Goal: Task Accomplishment & Management: Use online tool/utility

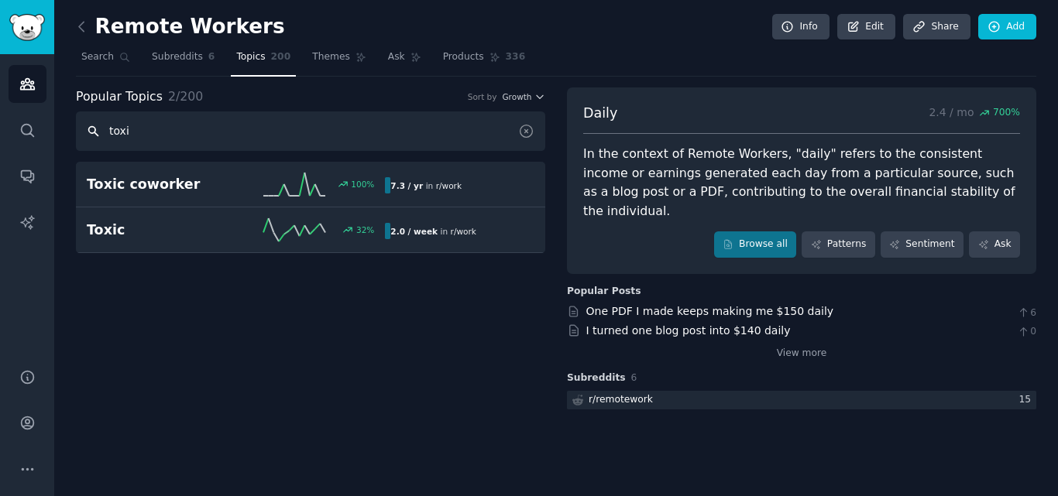
click at [221, 131] on input "toxi" at bounding box center [310, 131] width 469 height 39
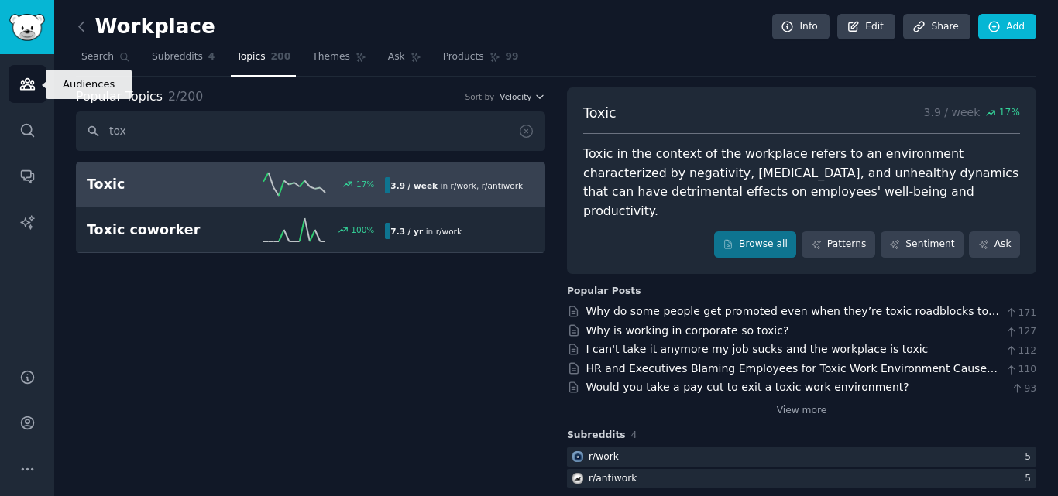
click at [33, 81] on icon "Sidebar" at bounding box center [27, 84] width 16 height 16
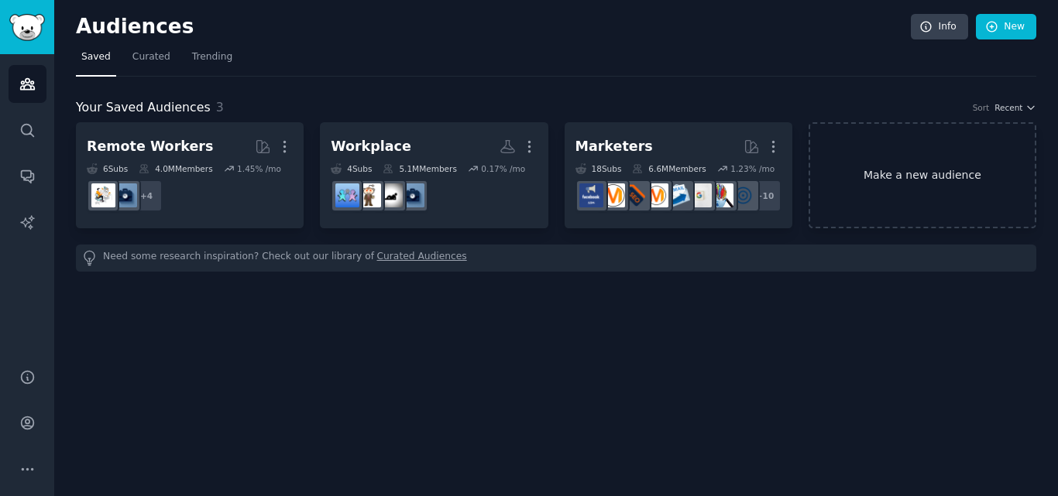
click at [897, 190] on link "Make a new audience" at bounding box center [922, 175] width 228 height 106
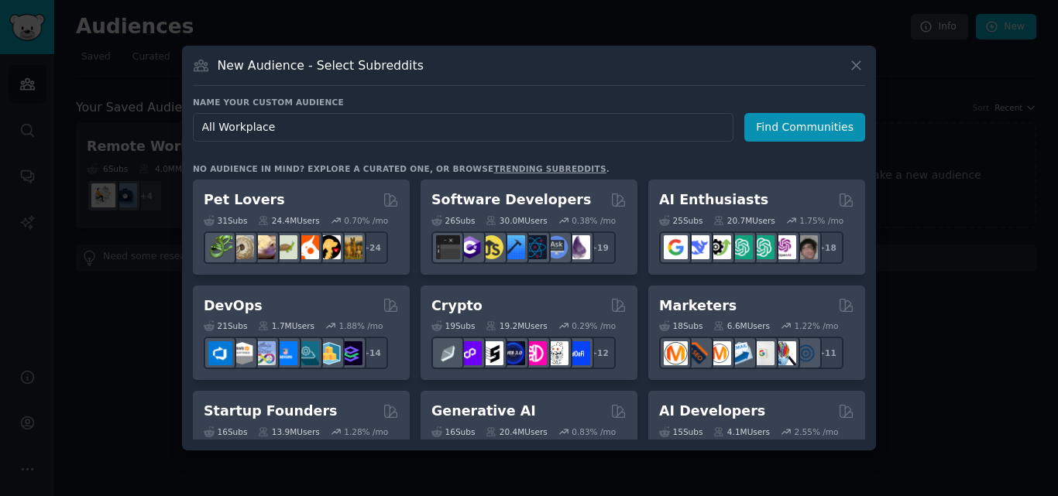
type input "E"
type input "Workplace"
click at [800, 132] on button "Find Communities" at bounding box center [804, 127] width 121 height 29
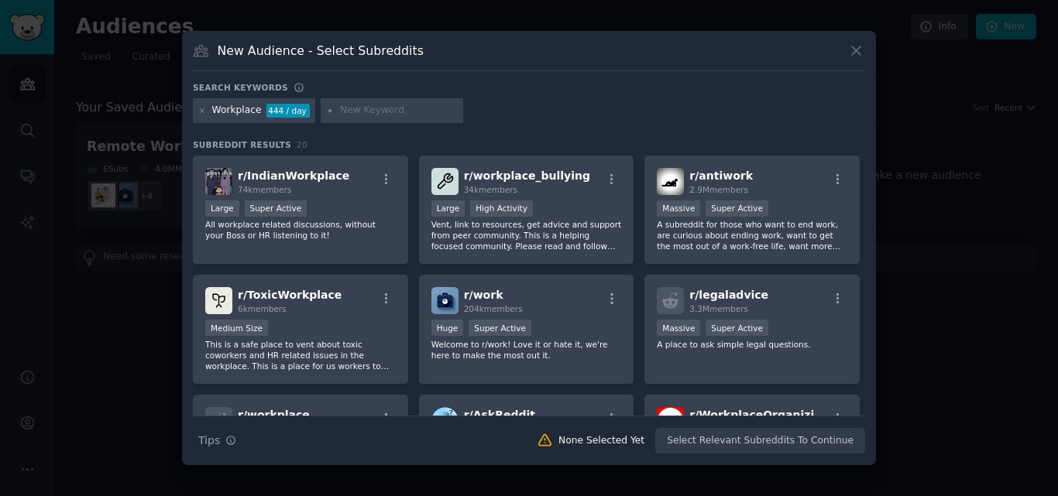
click at [355, 115] on input "text" at bounding box center [399, 111] width 118 height 14
type input "job"
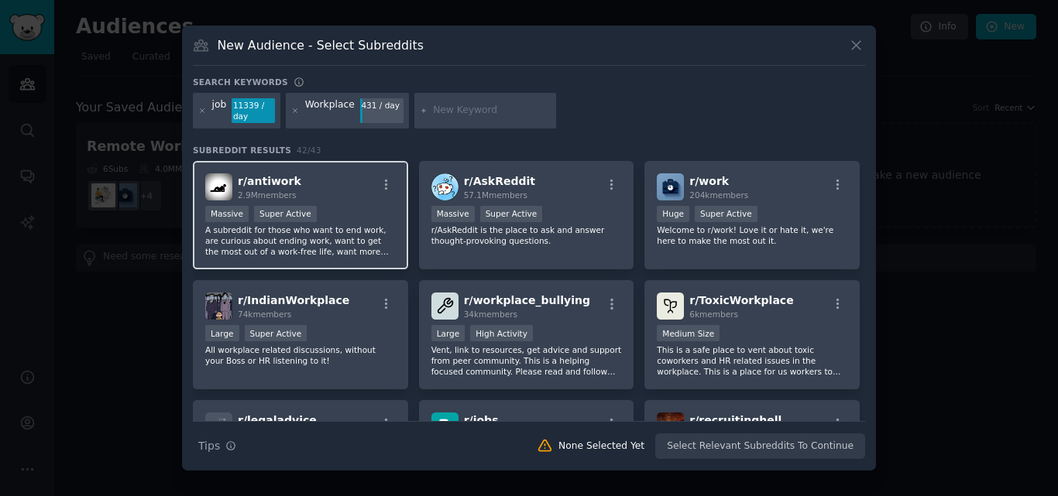
click at [342, 208] on div "Massive Super Active" at bounding box center [300, 215] width 190 height 19
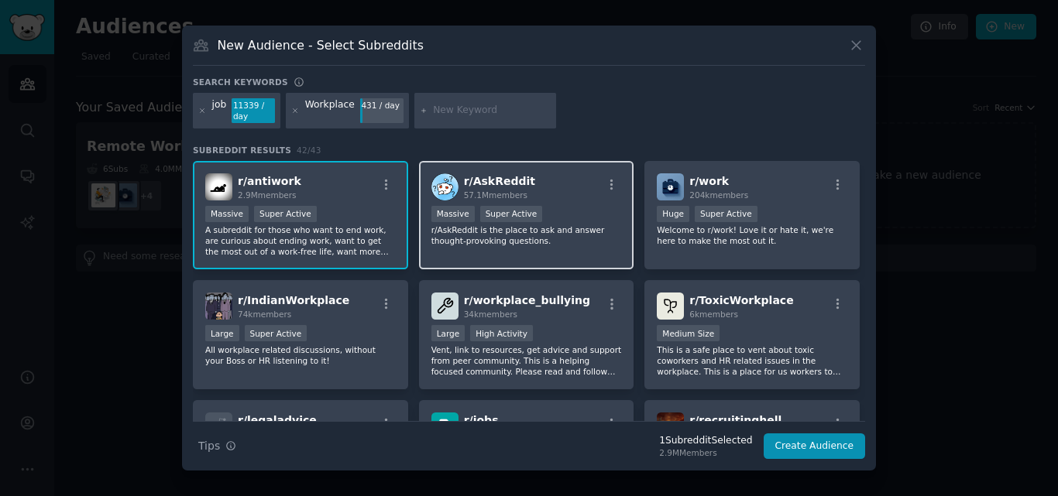
click at [565, 242] on p "r/AskReddit is the place to ask and answer thought-provoking questions." at bounding box center [526, 236] width 190 height 22
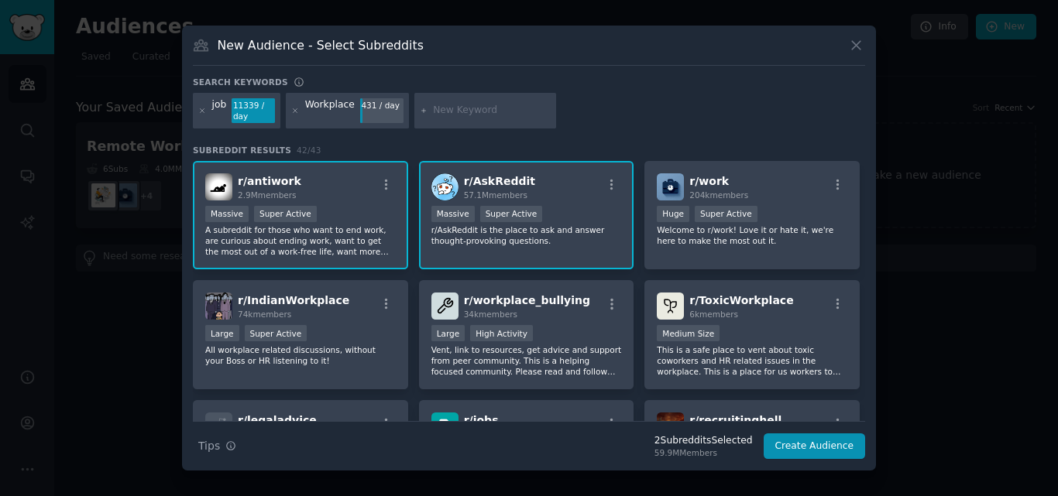
click at [509, 241] on p "r/AskReddit is the place to ask and answer thought-provoking questions." at bounding box center [526, 236] width 190 height 22
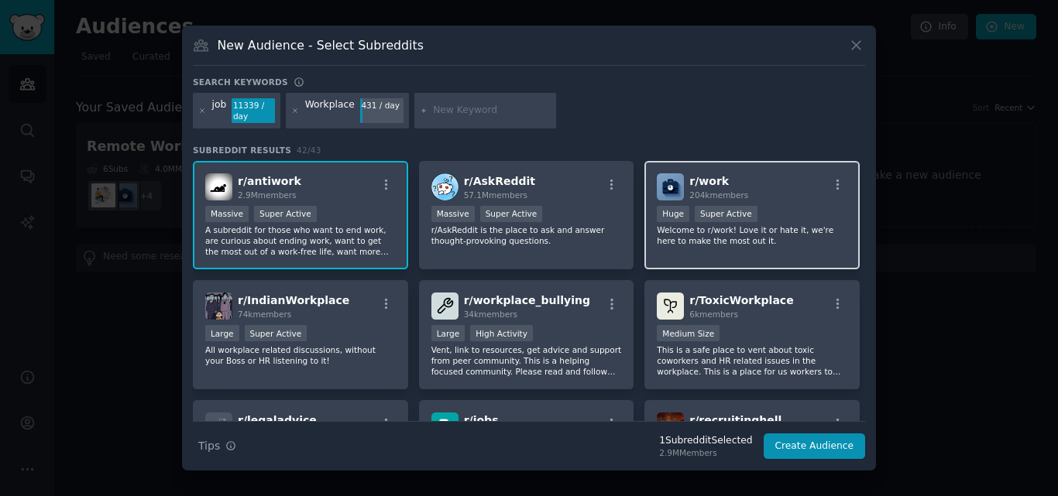
click at [795, 256] on div "r/ work 204k members Huge Super Active Welcome to r/work! Love it or hate it, w…" at bounding box center [751, 215] width 215 height 109
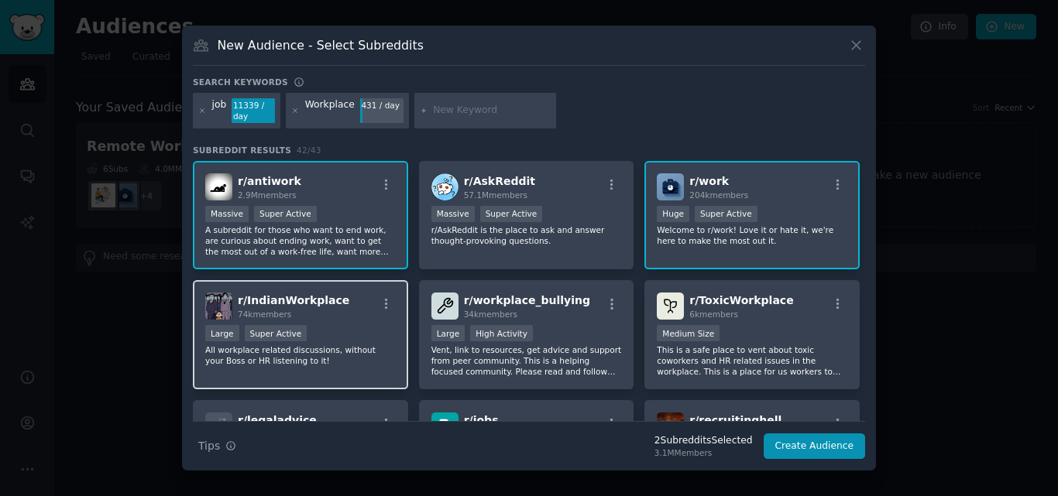
click at [317, 335] on div "Large Super Active" at bounding box center [300, 334] width 190 height 19
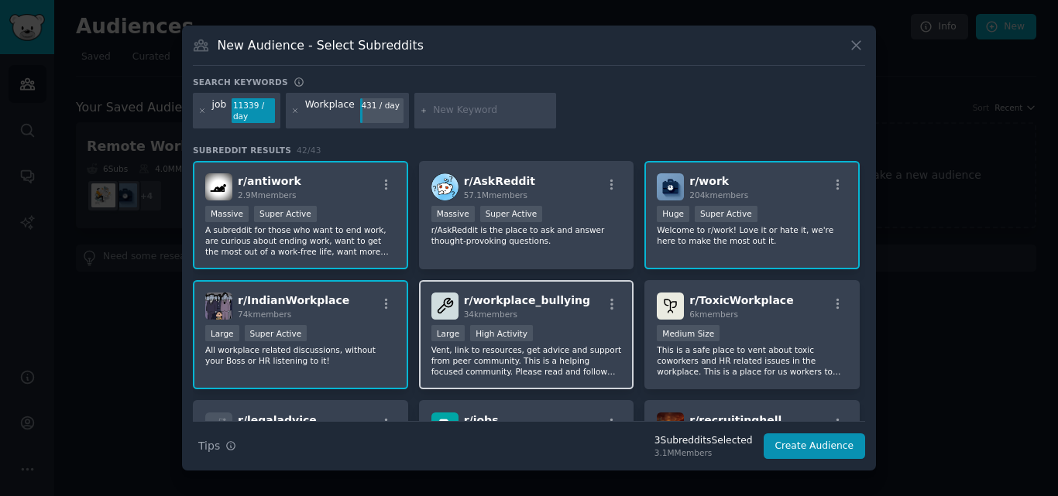
click at [599, 355] on p "Vent, link to resources, get advice and support from peer community. This is a …" at bounding box center [526, 361] width 190 height 33
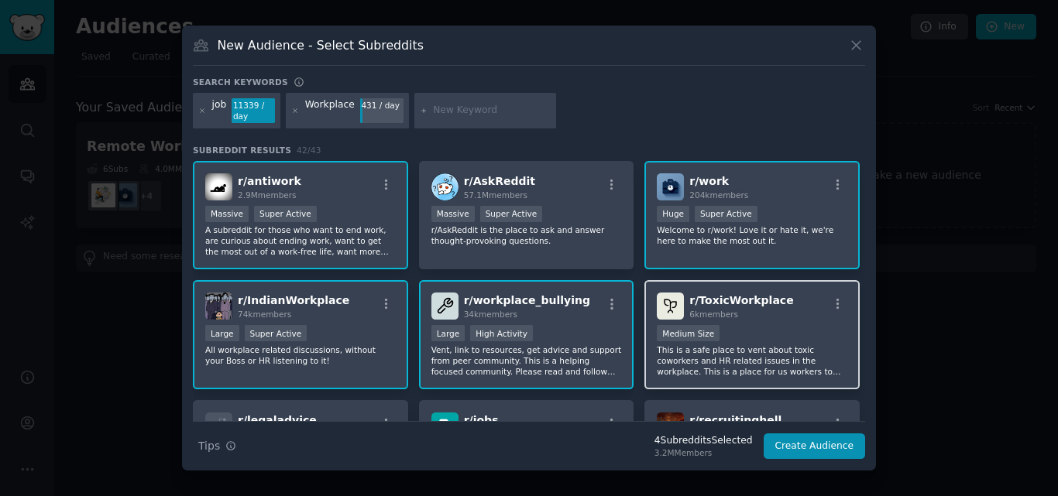
click at [812, 356] on p "This is a safe place to vent about toxic coworkers and HR related issues in the…" at bounding box center [752, 361] width 190 height 33
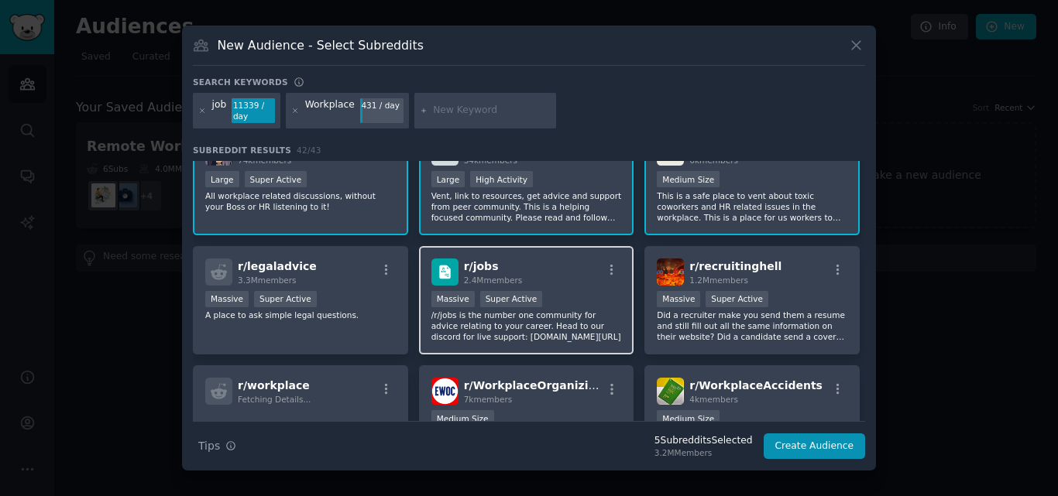
scroll to position [155, 0]
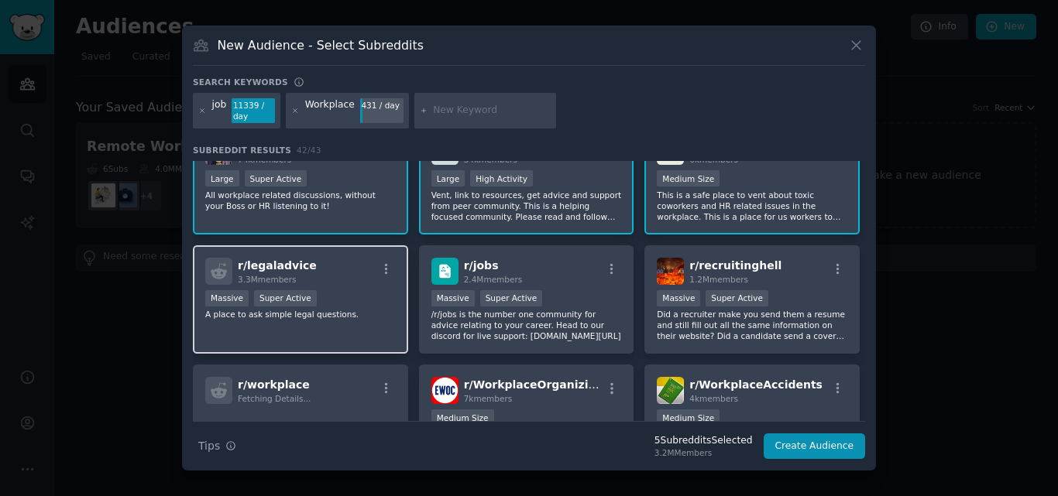
click at [336, 314] on p "A place to ask simple legal questions." at bounding box center [300, 314] width 190 height 11
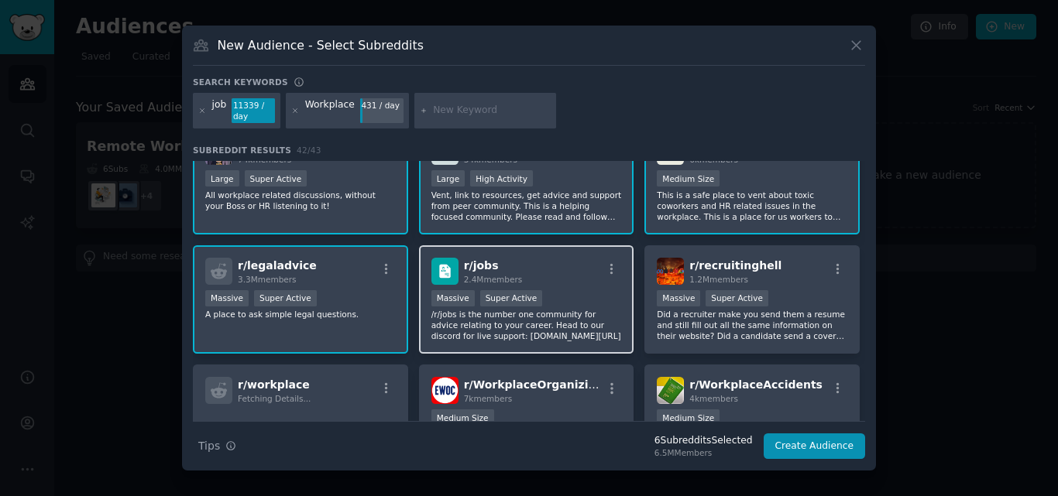
click at [525, 322] on p "/r/jobs is the number one community for advice relating to your career. Head to…" at bounding box center [526, 325] width 190 height 33
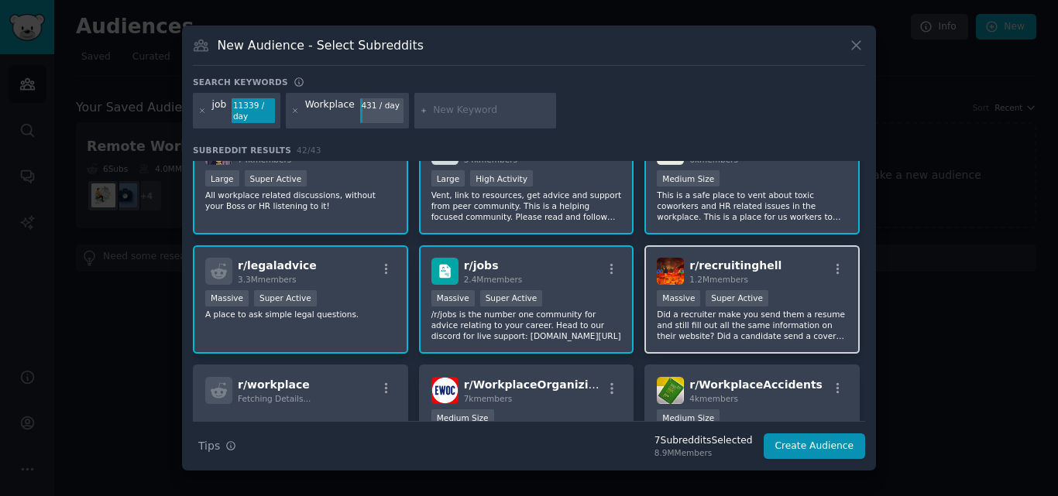
click at [790, 324] on p "Did a recruiter make you send them a resume and still fill out all the same inf…" at bounding box center [752, 325] width 190 height 33
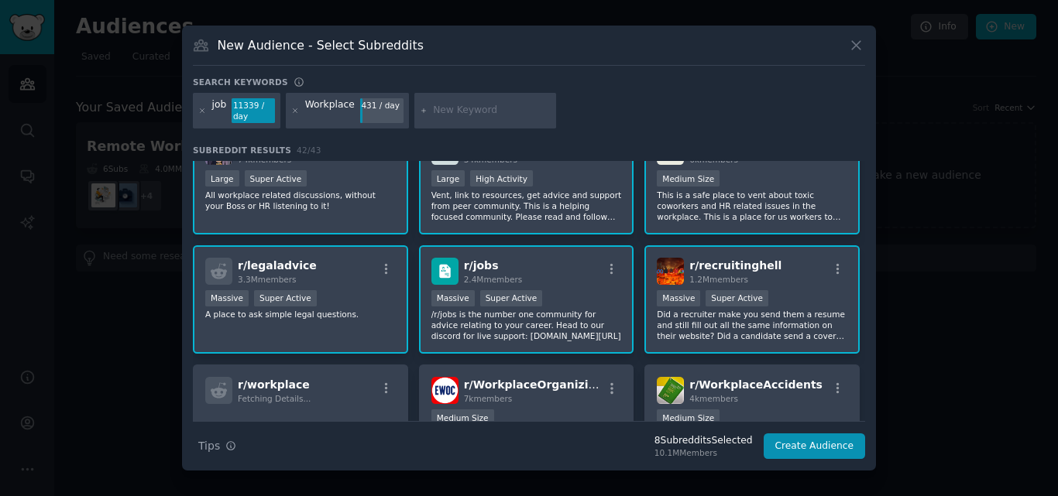
scroll to position [232, 0]
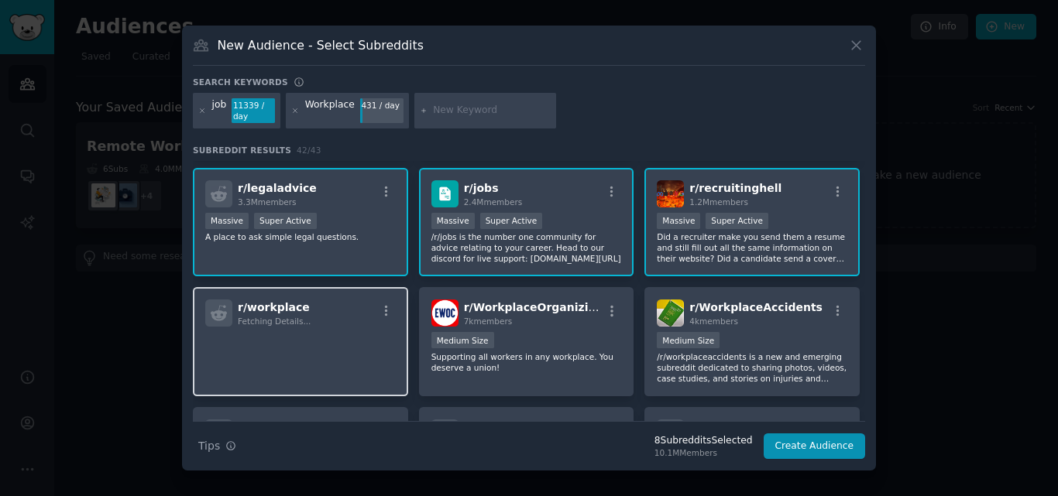
click at [321, 344] on p at bounding box center [300, 348] width 190 height 33
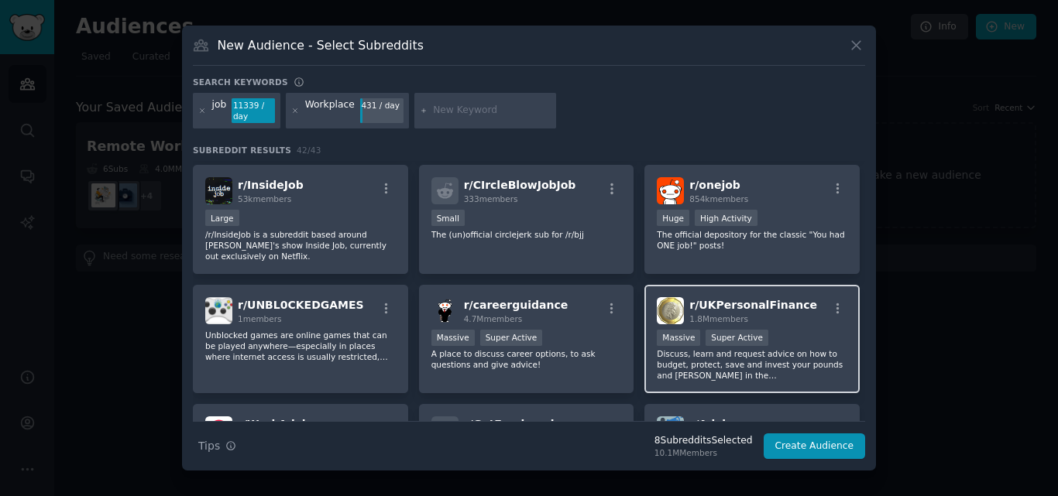
scroll to position [620, 0]
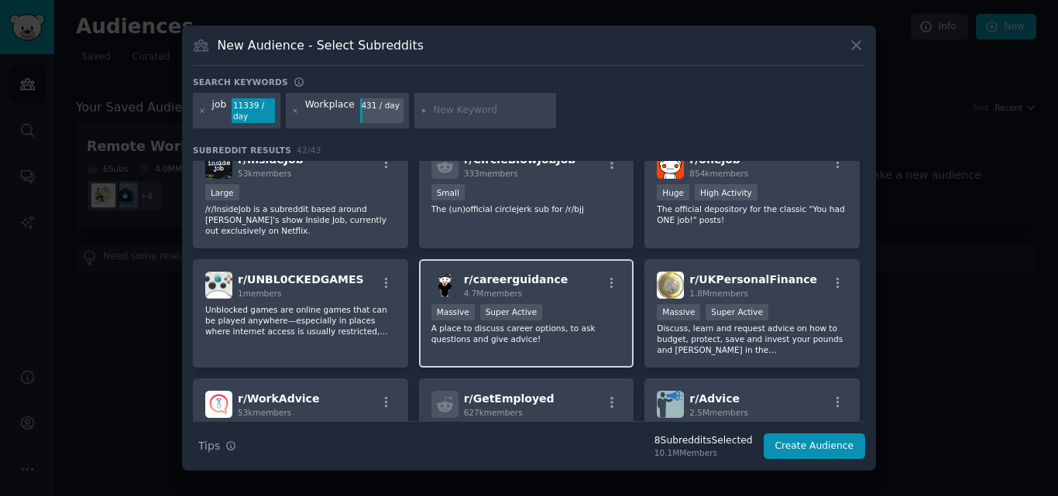
click at [518, 297] on div "4.7M members" at bounding box center [516, 293] width 105 height 11
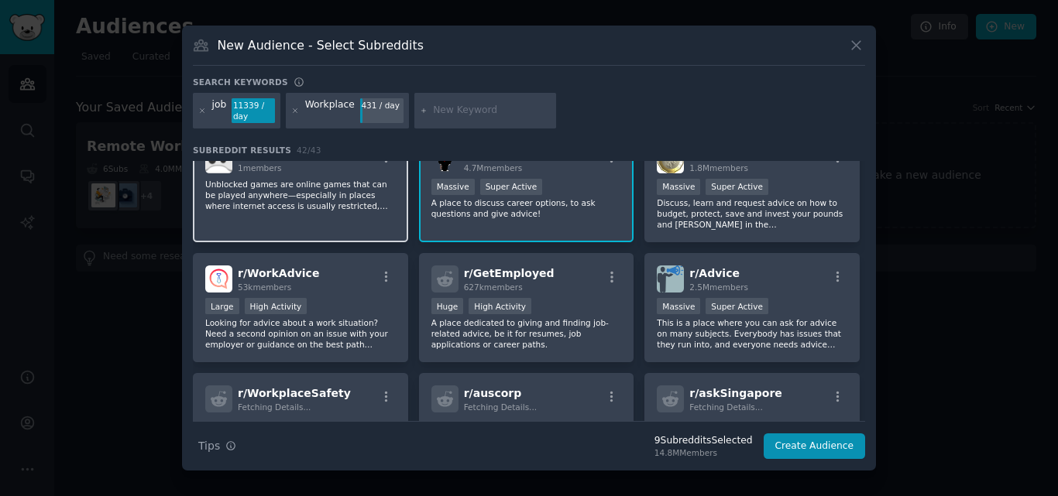
scroll to position [751, 0]
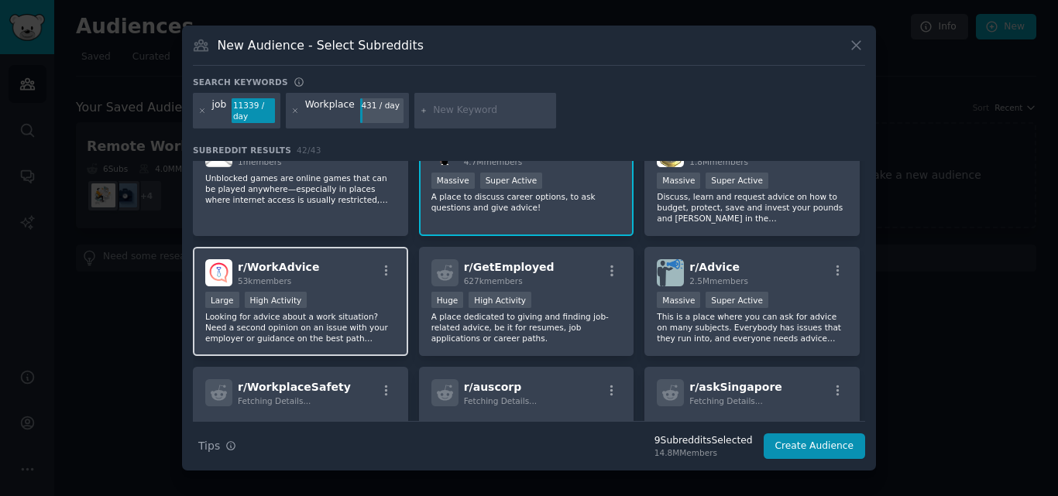
click at [341, 283] on div "r/ WorkAdvice 53k members" at bounding box center [300, 272] width 190 height 27
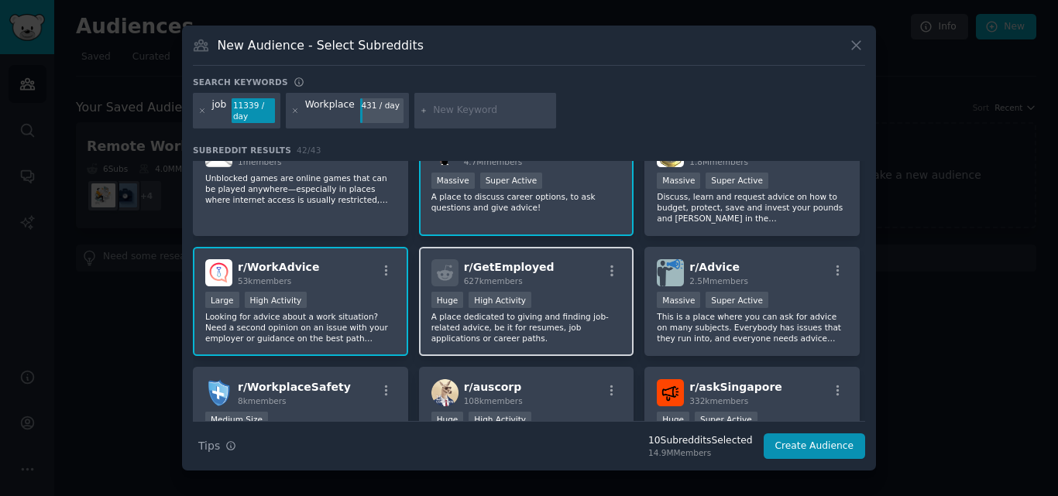
click at [613, 285] on div "r/ GetEmployed 627k members" at bounding box center [526, 272] width 190 height 27
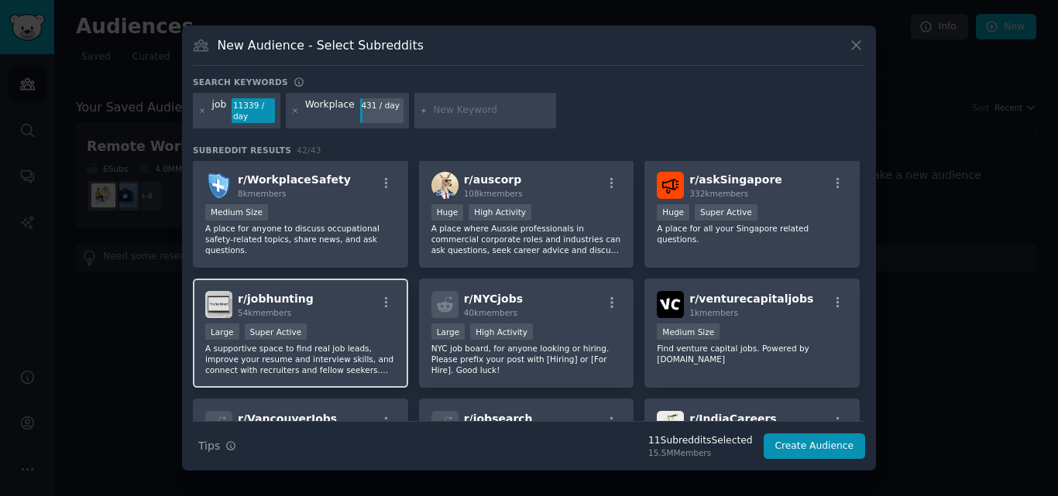
scroll to position [983, 0]
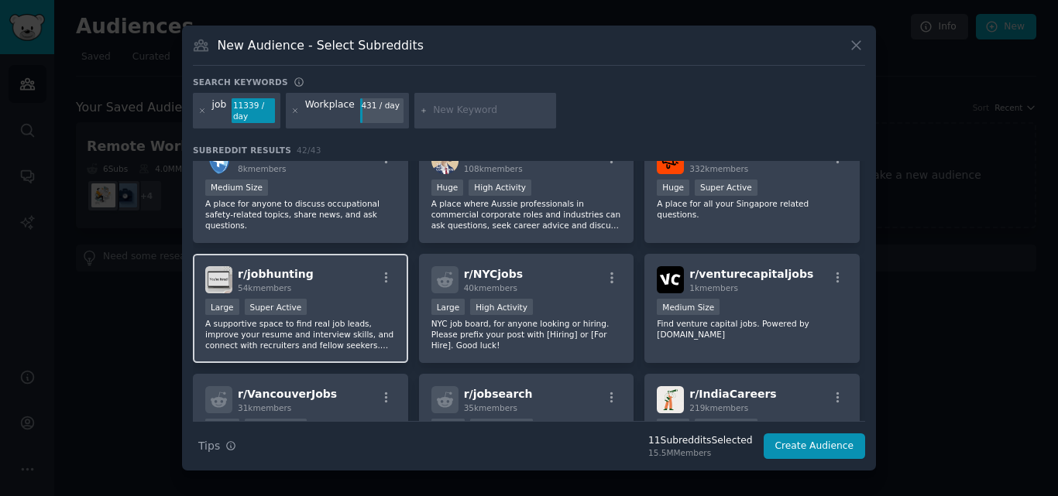
click at [356, 290] on div "r/ jobhunting 54k members" at bounding box center [300, 279] width 190 height 27
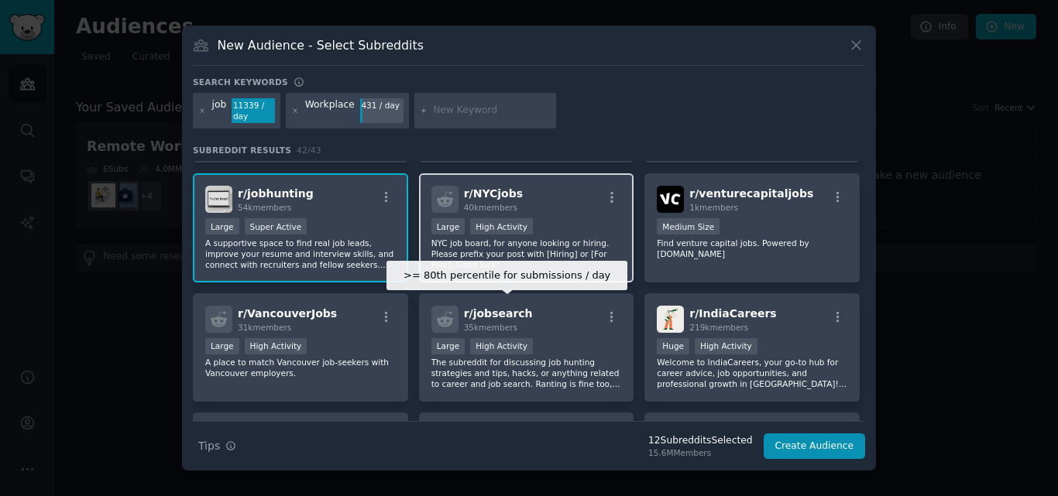
scroll to position [1138, 0]
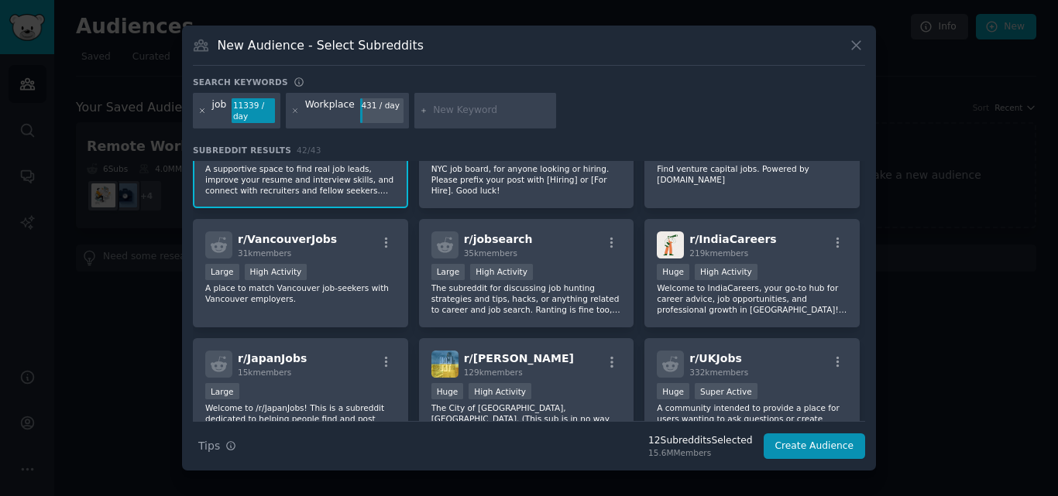
click at [202, 107] on icon at bounding box center [202, 111] width 9 height 9
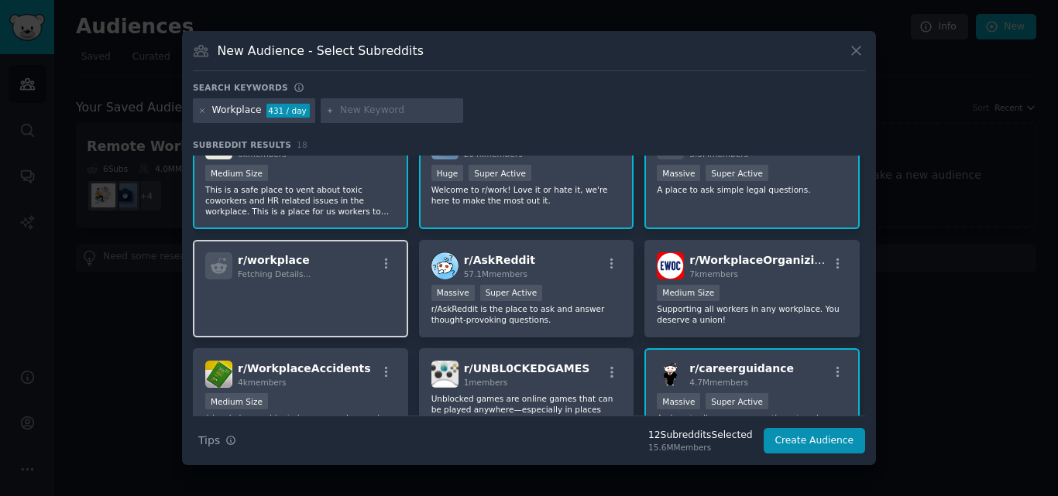
scroll to position [232, 0]
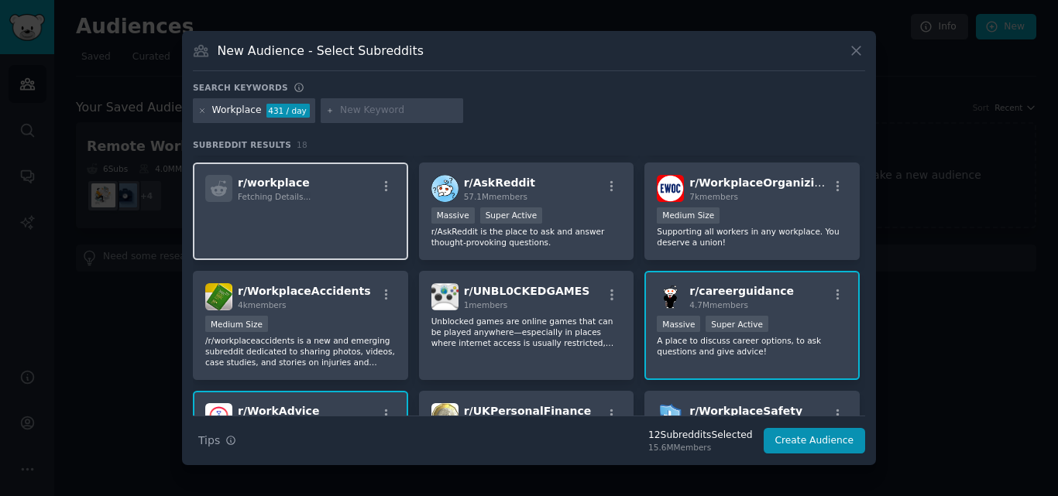
click at [351, 253] on div "r/ workplace Fetching Details..." at bounding box center [300, 212] width 215 height 98
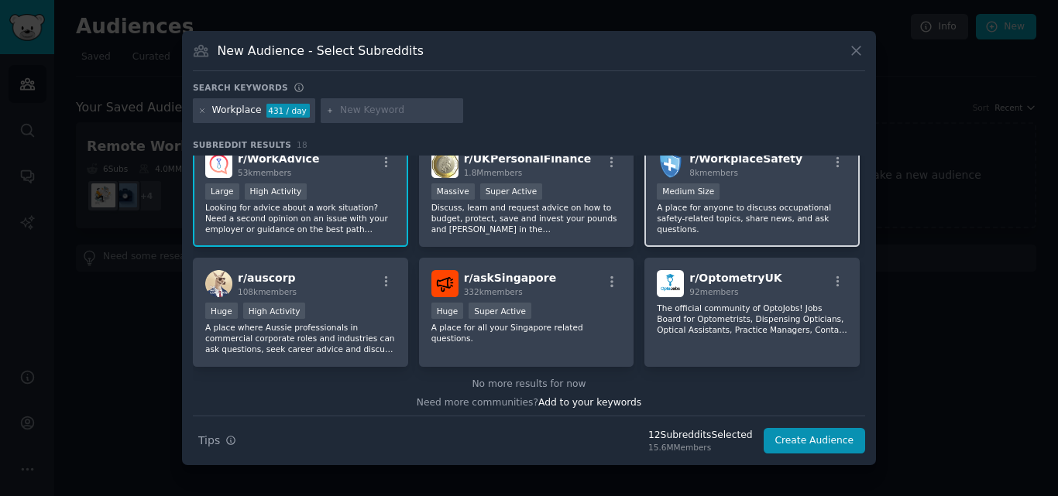
scroll to position [490, 0]
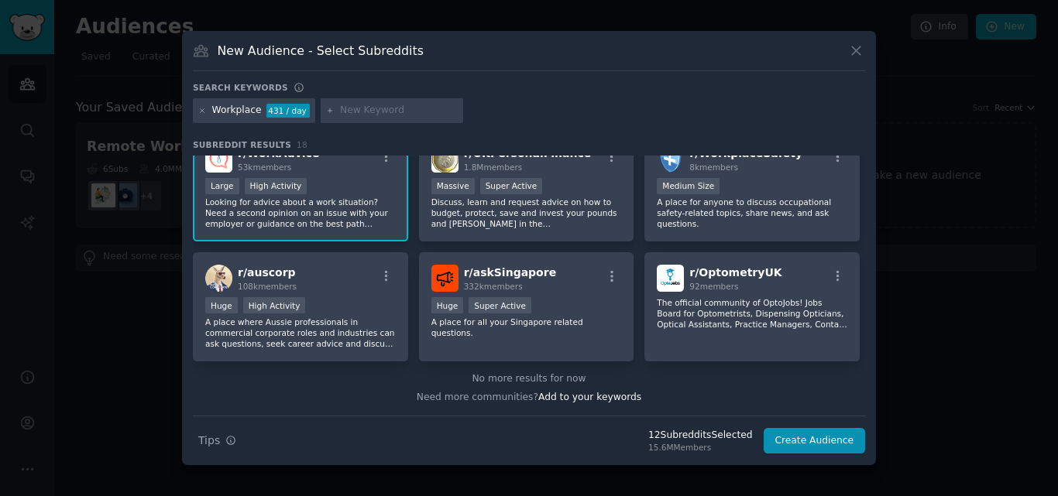
click at [362, 103] on div at bounding box center [392, 110] width 142 height 25
click at [381, 110] on input "text" at bounding box center [399, 111] width 118 height 14
type input "b"
type input "corporate"
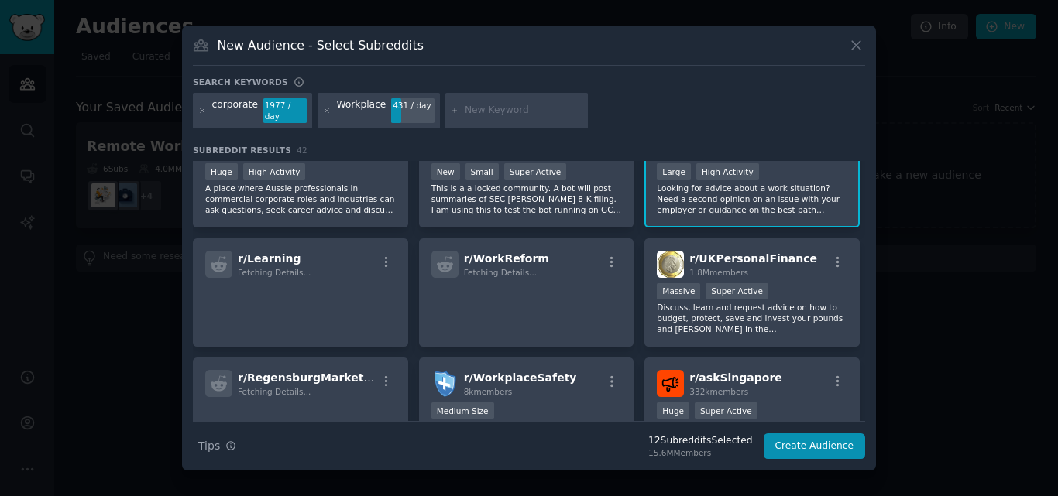
scroll to position [884, 0]
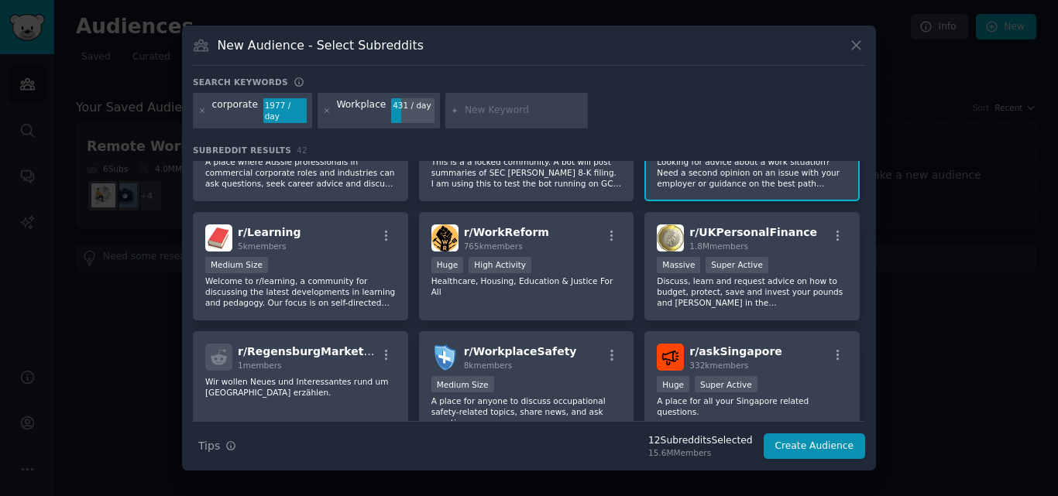
click at [471, 110] on input "text" at bounding box center [524, 111] width 118 height 14
type input "remote work"
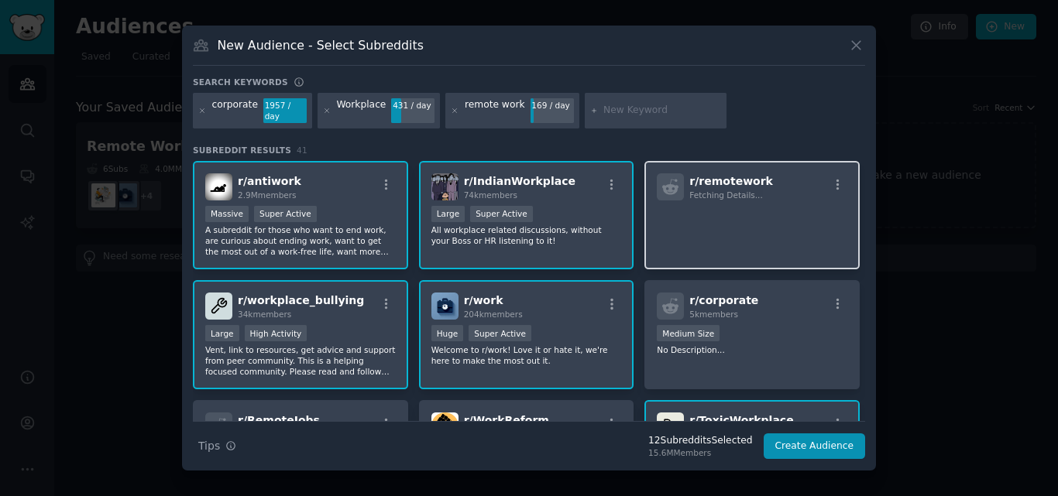
click at [697, 242] on div "r/ remotework Fetching Details..." at bounding box center [751, 215] width 215 height 109
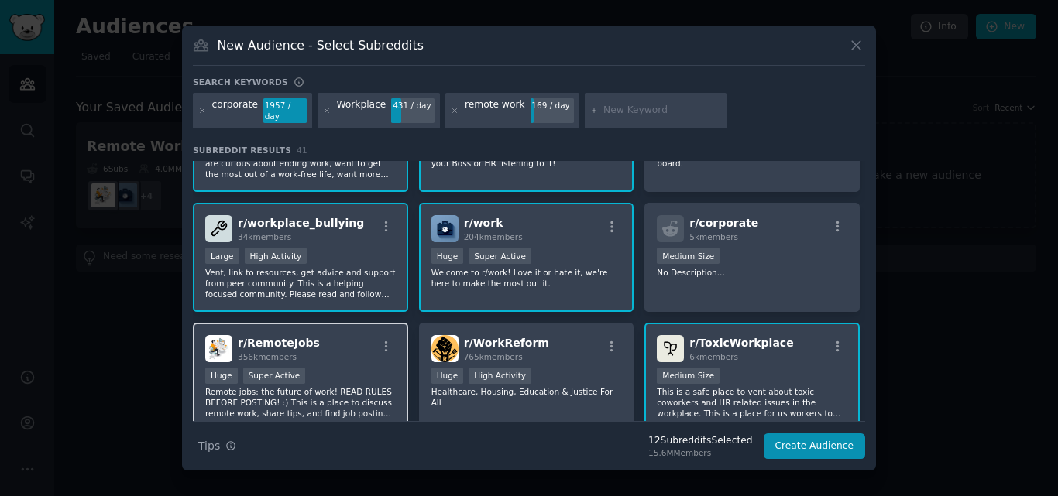
scroll to position [155, 0]
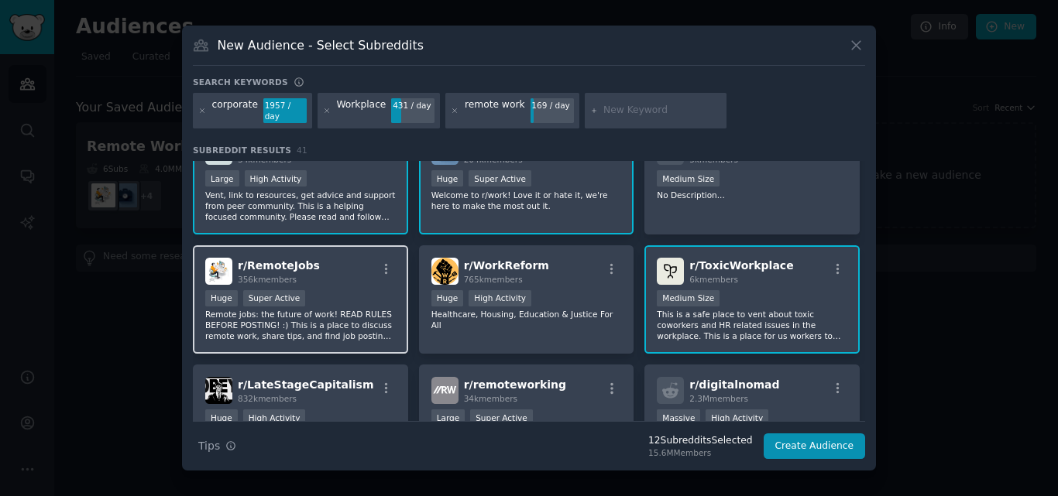
click at [338, 318] on p "Remote jobs: the future of work! READ RULES BEFORE POSTING! :) This is a place …" at bounding box center [300, 325] width 190 height 33
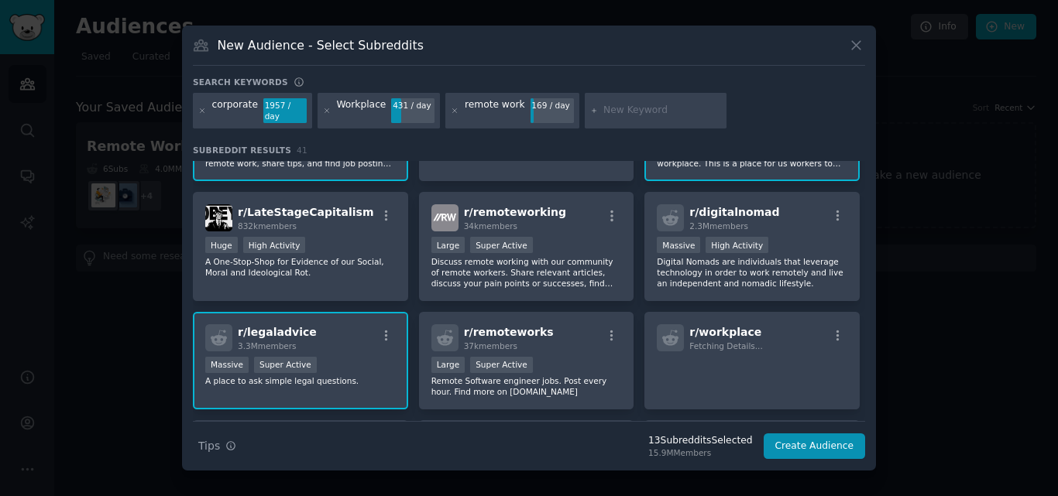
scroll to position [350, 0]
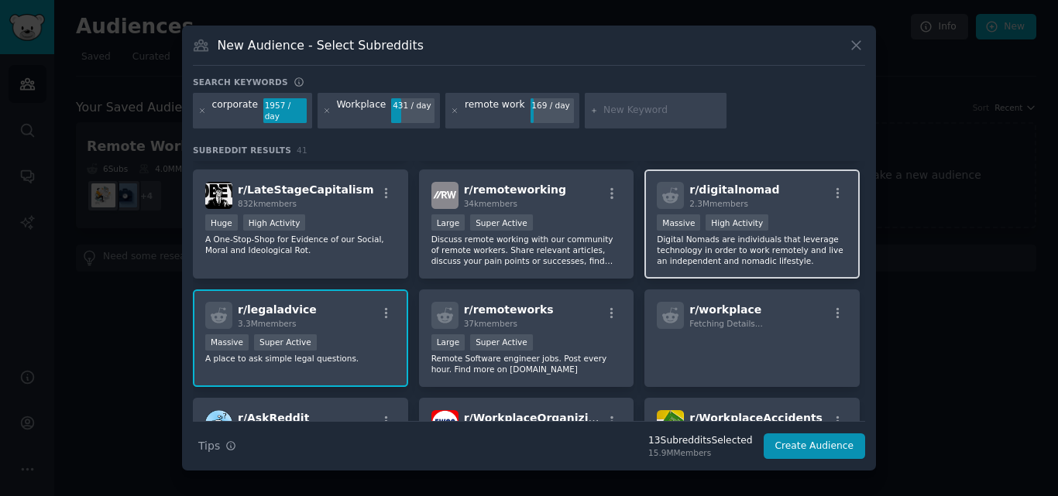
click at [732, 248] on p "Digital Nomads are individuals that leverage technology in order to work remote…" at bounding box center [752, 250] width 190 height 33
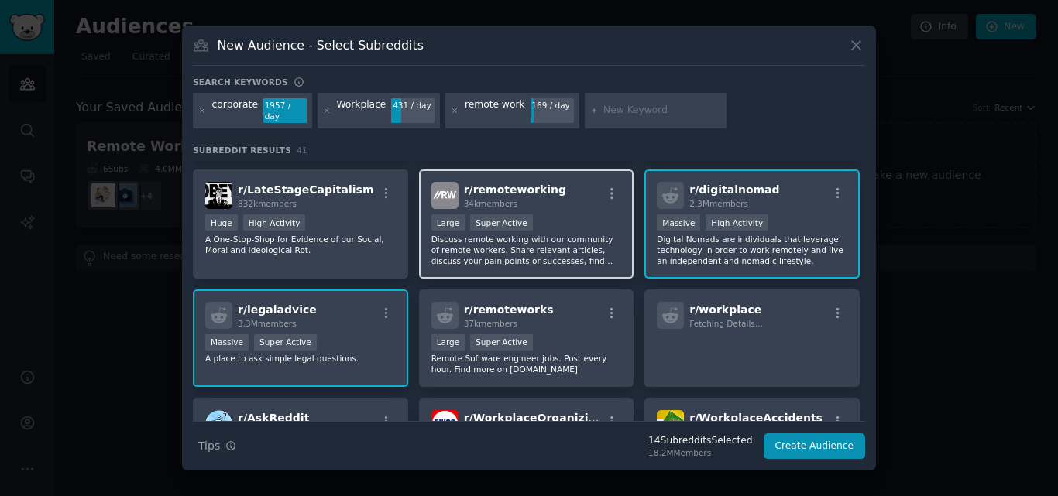
click at [541, 249] on p "Discuss remote working with our community of remote workers. Share relevant art…" at bounding box center [526, 250] width 190 height 33
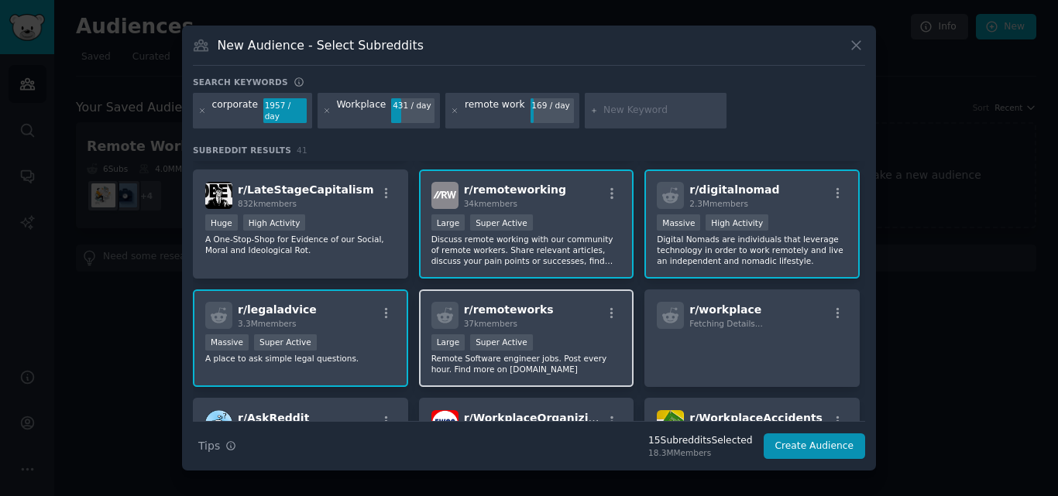
click at [591, 321] on div "r/ remoteworks 37k members" at bounding box center [526, 315] width 190 height 27
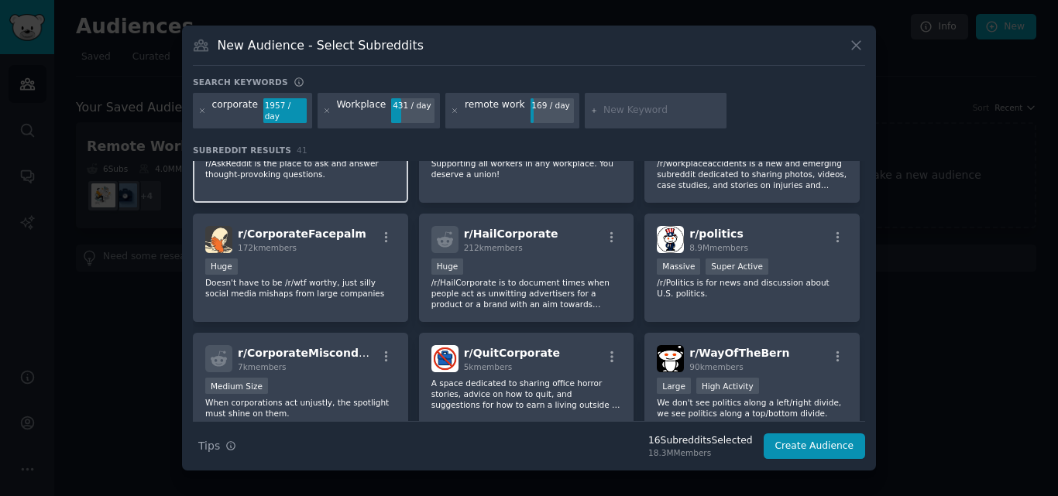
scroll to position [656, 0]
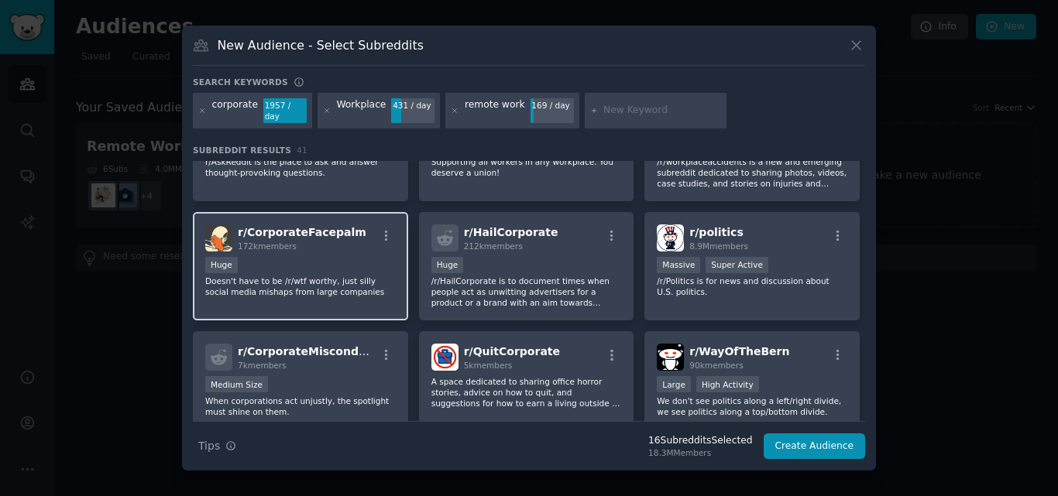
click at [334, 297] on div "r/ CorporateFacepalm 172k members Huge Doesn't have to be /r/wtf worthy, just s…" at bounding box center [300, 266] width 215 height 109
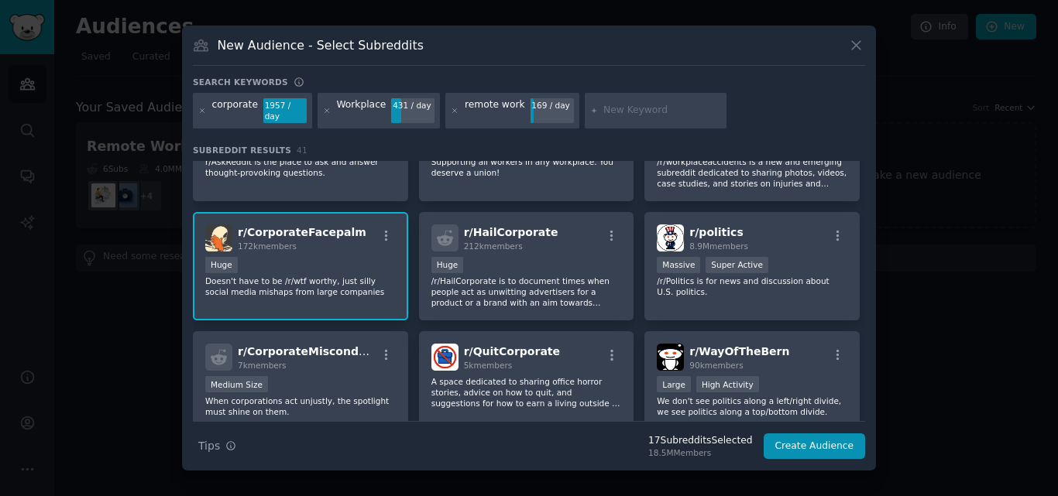
click at [334, 297] on div "r/ CorporateFacepalm 172k members Huge Doesn't have to be /r/wtf worthy, just s…" at bounding box center [300, 266] width 215 height 109
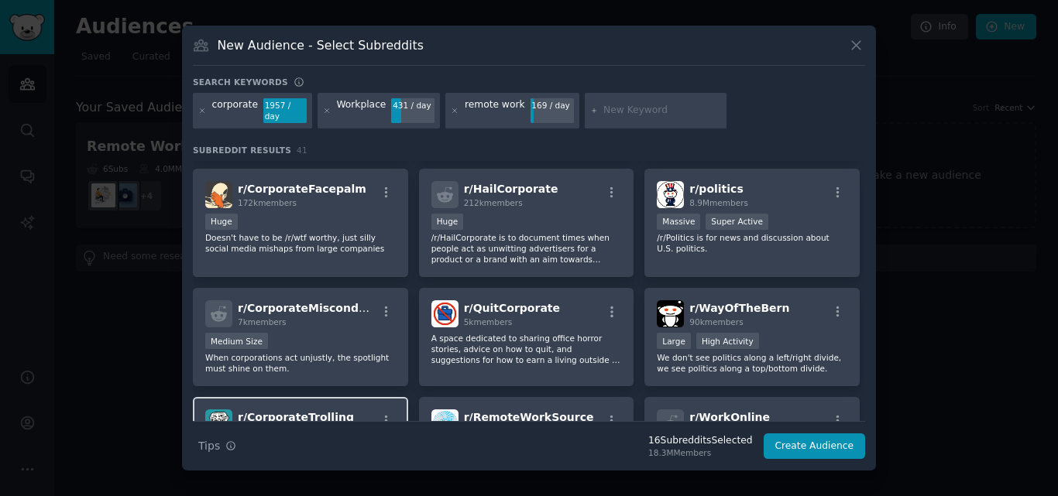
scroll to position [733, 0]
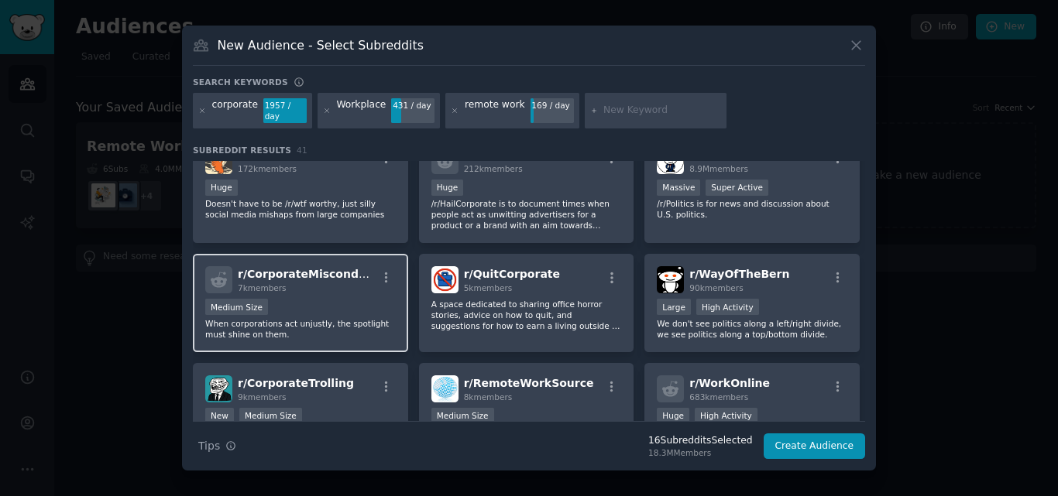
click at [355, 318] on p "When corporations act unjustly, the spotlight must shine on them." at bounding box center [300, 329] width 190 height 22
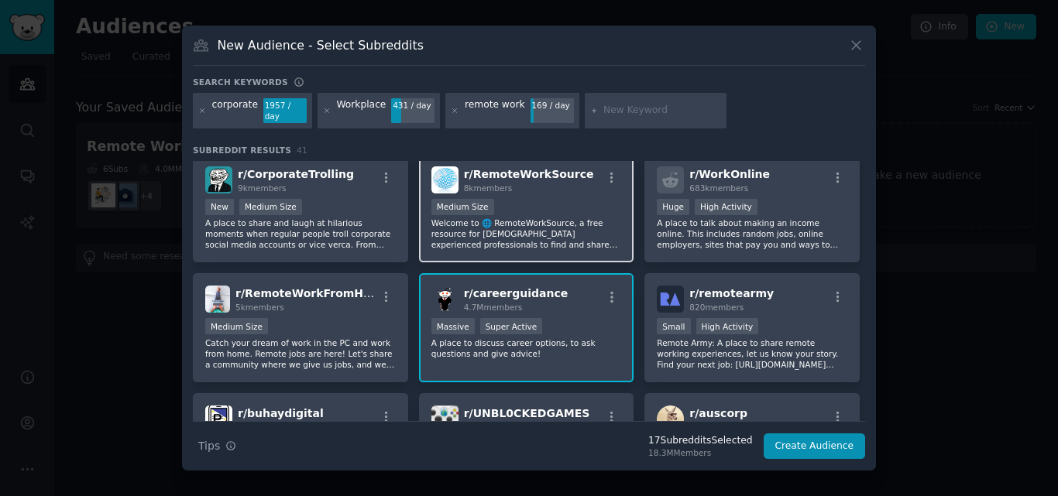
scroll to position [966, 0]
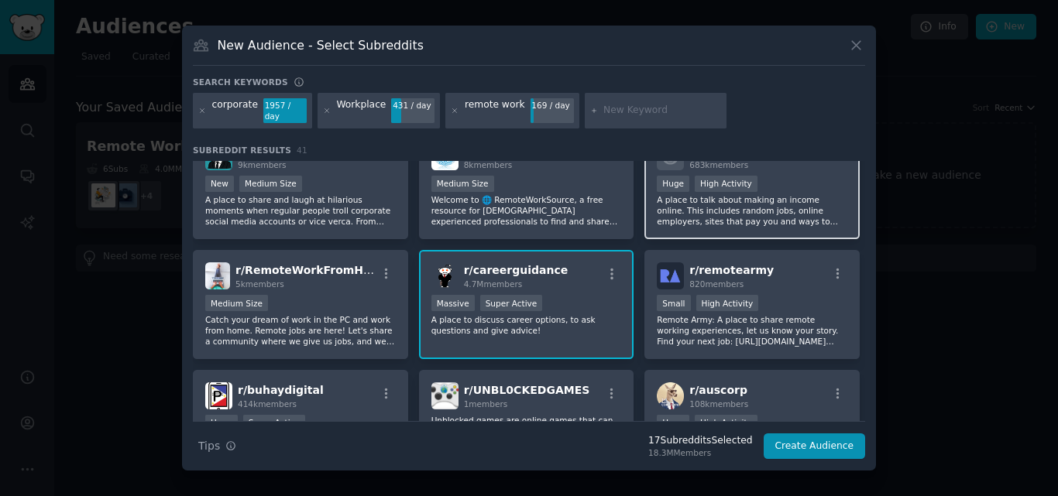
click at [750, 204] on p "A place to talk about making an income online. This includes random jobs, onlin…" at bounding box center [752, 210] width 190 height 33
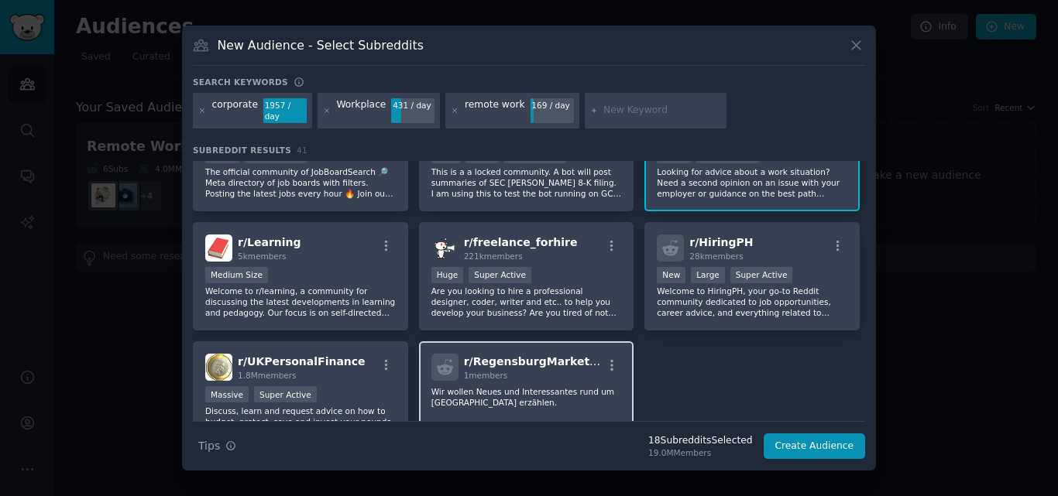
scroll to position [1430, 0]
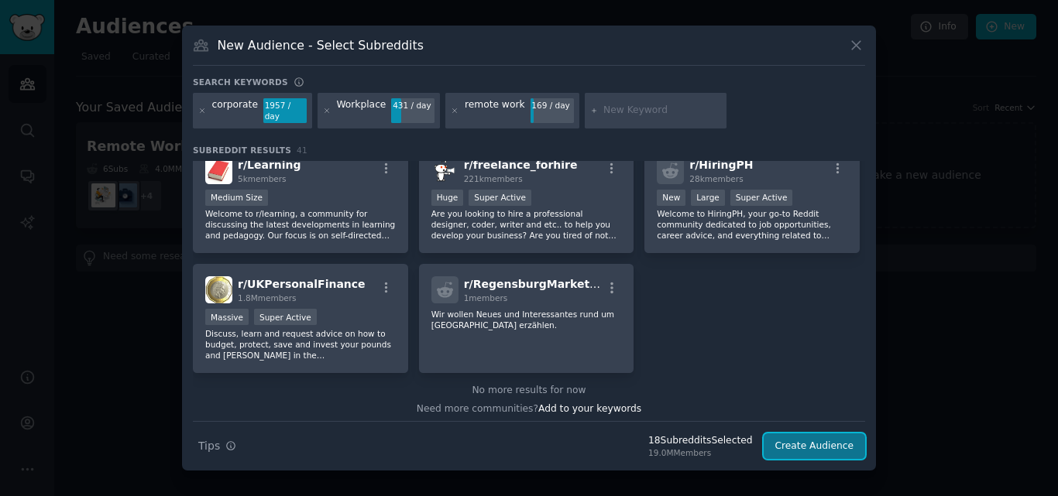
click at [812, 439] on button "Create Audience" at bounding box center [815, 447] width 102 height 26
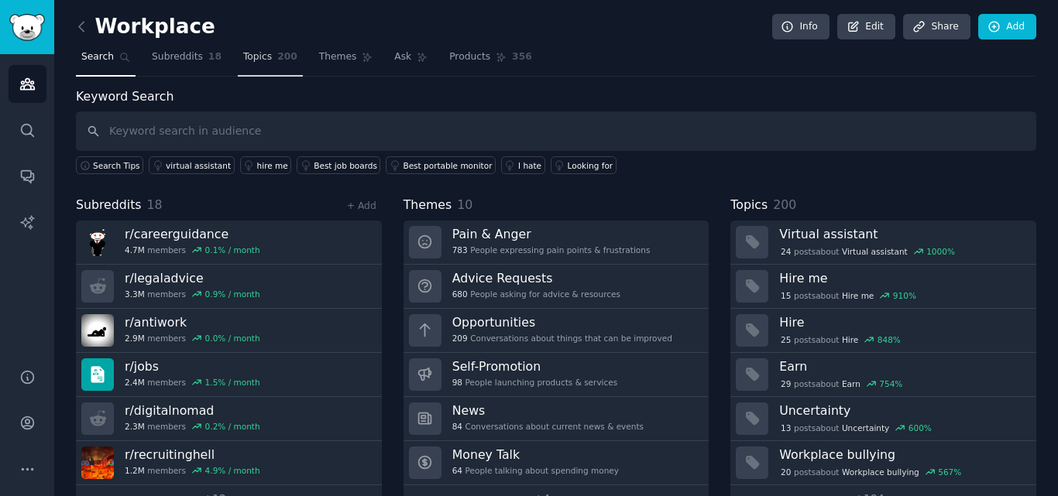
click at [277, 58] on span "200" at bounding box center [287, 57] width 20 height 14
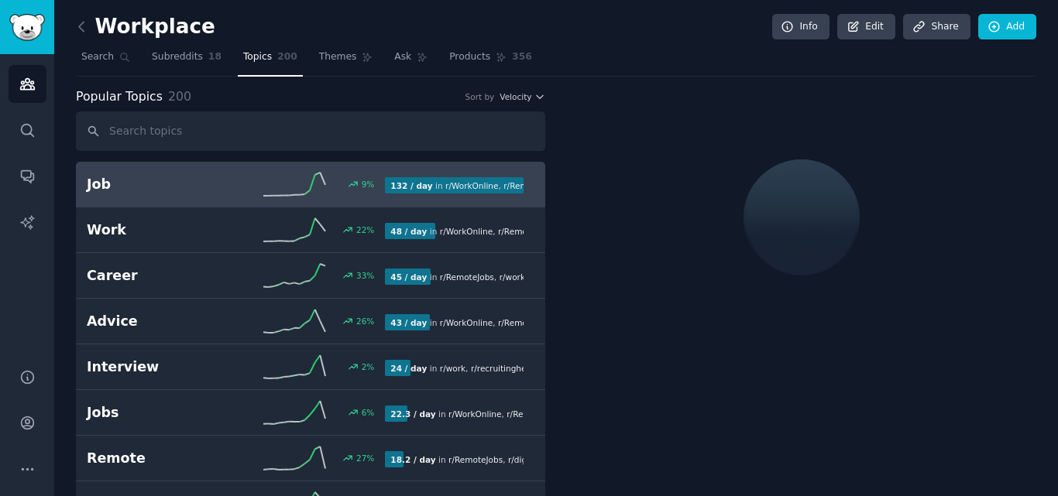
click at [253, 135] on input "text" at bounding box center [310, 131] width 469 height 39
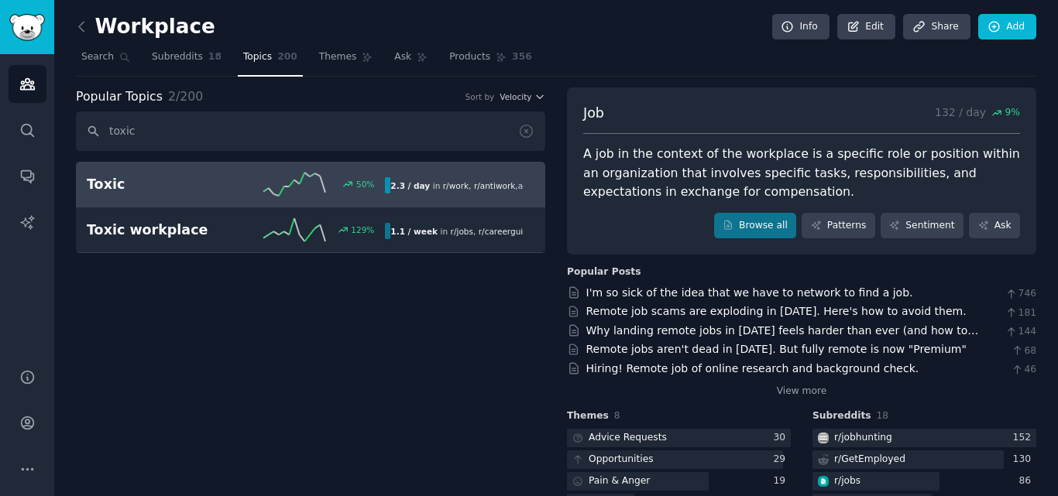
type input "toxic"
click at [518, 188] on span "and 3 other s" at bounding box center [541, 185] width 46 height 9
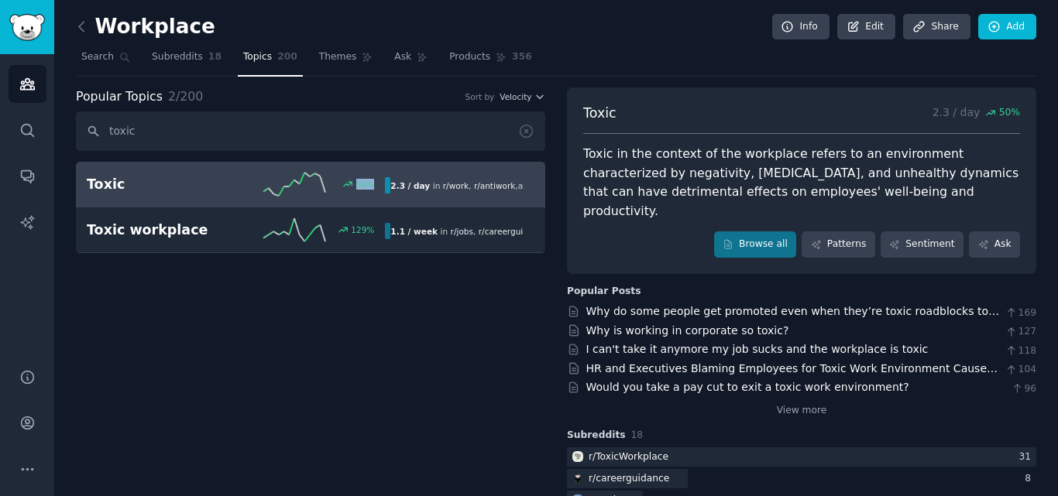
drag, startPoint x: 353, startPoint y: 154, endPoint x: 381, endPoint y: 181, distance: 38.9
click at [381, 181] on div "Popular Topics 2 / 200 Sort by Velocity toxic Toxic 50 % 2.3 / day in r/ work ,…" at bounding box center [310, 322] width 469 height 469
copy div "50 %"
click at [359, 321] on div "Popular Topics 2 / 200 Sort by Velocity toxic Toxic 50 % 2.3 / day in r/ work ,…" at bounding box center [310, 322] width 469 height 469
